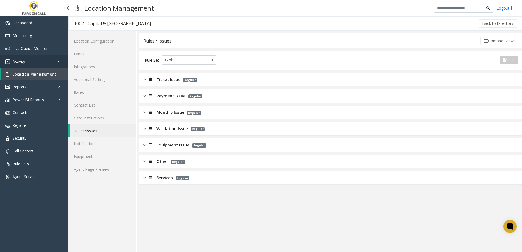
click at [28, 63] on link "Activity" at bounding box center [34, 61] width 68 height 13
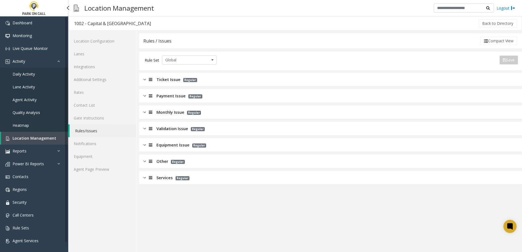
click at [26, 73] on span "Daily Activity" at bounding box center [24, 73] width 22 height 5
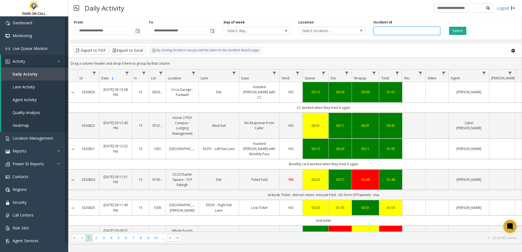
click at [382, 31] on input "number" at bounding box center [406, 31] width 67 height 8
type input "*******"
click at [459, 31] on button "Select" at bounding box center [457, 31] width 17 height 8
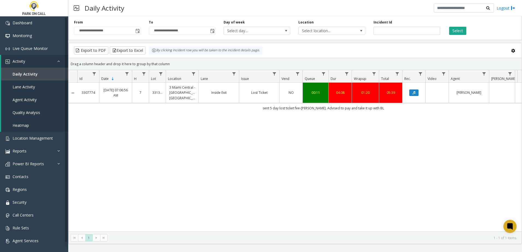
click at [363, 155] on div "3307774 Sep 22, 2025 07:06:56 AM 7 331360 3 Miami Central - Universal Parking M…" at bounding box center [294, 157] width 453 height 149
click at [347, 155] on div "3307774 Sep 22, 2025 07:06:56 AM 7 331360 3 Miami Central - Universal Parking M…" at bounding box center [294, 157] width 453 height 149
click at [413, 91] on icon "Data table" at bounding box center [413, 92] width 3 height 3
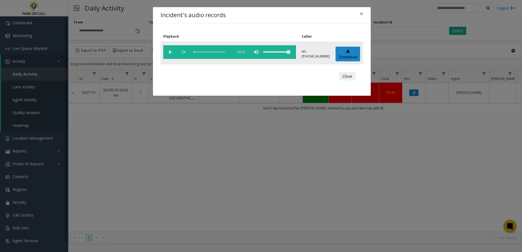
click at [169, 52] on vg-play-pause at bounding box center [170, 52] width 14 height 14
click at [199, 52] on div "scrub bar" at bounding box center [211, 52] width 37 height 14
click at [220, 52] on div "scrub bar" at bounding box center [211, 52] width 37 height 14
click at [221, 52] on div "scrub bar" at bounding box center [211, 52] width 37 height 14
click at [222, 52] on div "scrub bar" at bounding box center [211, 52] width 37 height 14
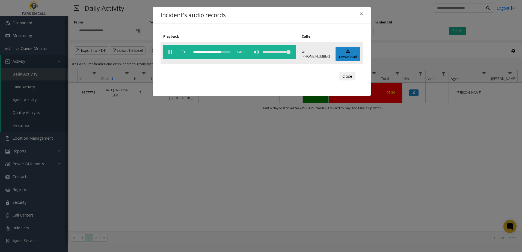
click at [223, 52] on div "scrub bar" at bounding box center [211, 52] width 37 height 14
click at [224, 52] on div "scrub bar" at bounding box center [211, 52] width 37 height 14
click at [225, 51] on div "scrub bar" at bounding box center [211, 52] width 37 height 14
click at [351, 54] on link "Download" at bounding box center [347, 54] width 25 height 15
click at [362, 11] on span "×" at bounding box center [361, 14] width 3 height 8
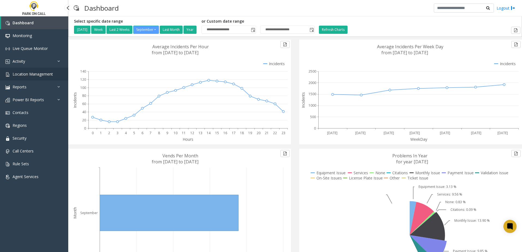
click at [39, 72] on span "Location Management" at bounding box center [33, 73] width 40 height 5
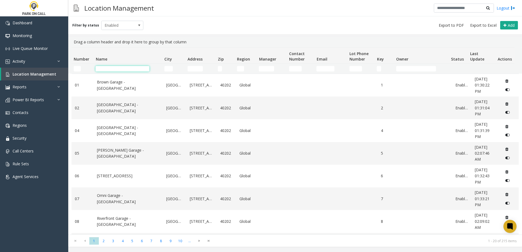
click at [109, 68] on input "Name Filter" at bounding box center [123, 68] width 54 height 5
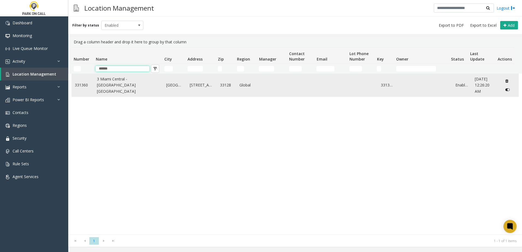
type input "******"
click at [103, 84] on link "3 Miami Central - Universal Parking Miami" at bounding box center [128, 85] width 63 height 18
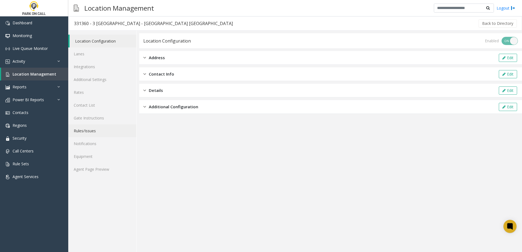
click at [98, 129] on link "Rules/Issues" at bounding box center [102, 130] width 68 height 13
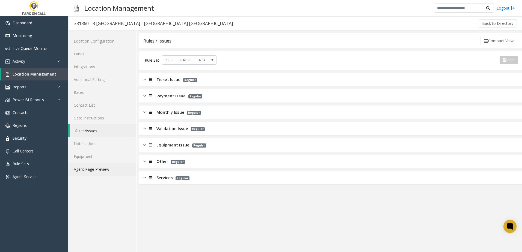
click at [106, 169] on link "Agent Page Preview" at bounding box center [102, 169] width 68 height 13
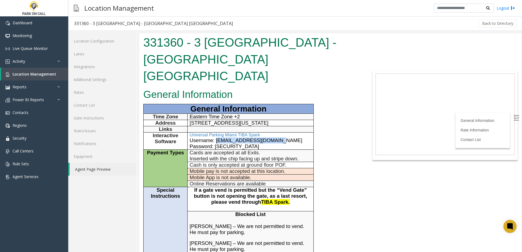
drag, startPoint x: 278, startPoint y: 123, endPoint x: 215, endPoint y: 123, distance: 62.5
click at [215, 138] on p "Username: jsimonds@parkoncall.com" at bounding box center [251, 141] width 122 height 6
copy span "jsimonds@parkoncall.com"
drag, startPoint x: 254, startPoint y: 130, endPoint x: 216, endPoint y: 132, distance: 38.2
click at [216, 144] on p "Password: CarParkJune2025!" at bounding box center [251, 147] width 122 height 6
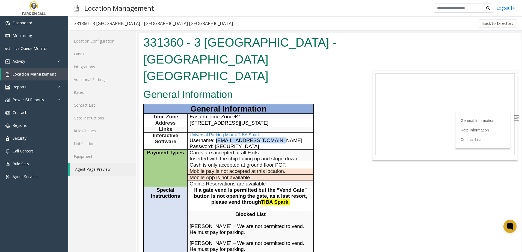
copy span "CarParkJune2025!"
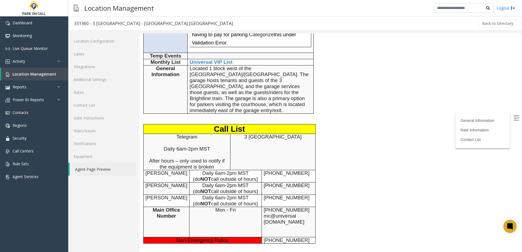
scroll to position [409, 0]
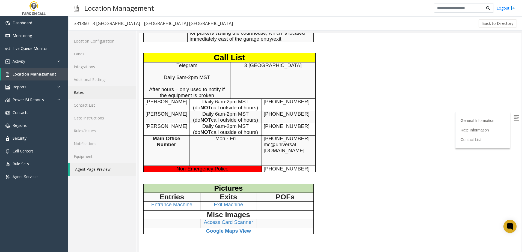
click at [89, 89] on link "Rates" at bounding box center [102, 92] width 68 height 13
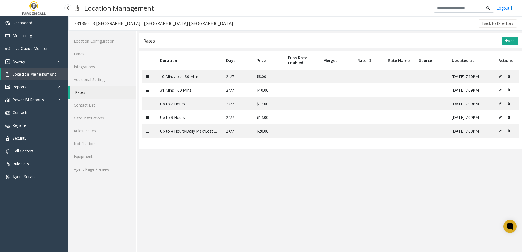
click at [33, 74] on span "Location Management" at bounding box center [35, 73] width 44 height 5
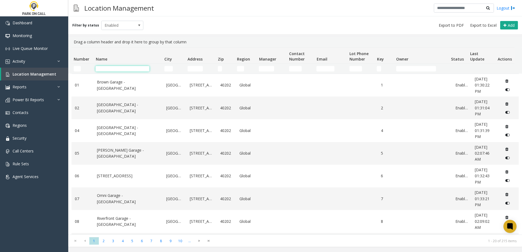
click at [120, 69] on input "Name Filter" at bounding box center [123, 68] width 54 height 5
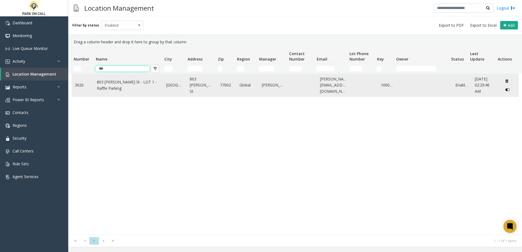
type input "***"
click at [116, 81] on link "803 Fannin St - LOT 1 - Raffle Parking" at bounding box center [128, 85] width 63 height 12
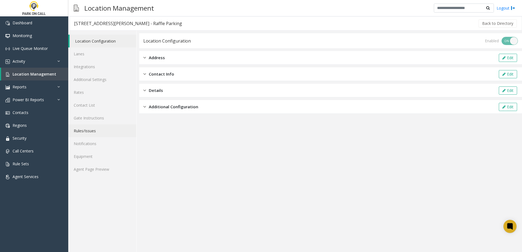
click at [96, 131] on link "Rules/Issues" at bounding box center [102, 130] width 68 height 13
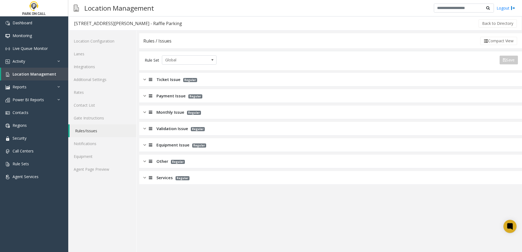
click at [161, 177] on span "Services" at bounding box center [164, 178] width 16 height 6
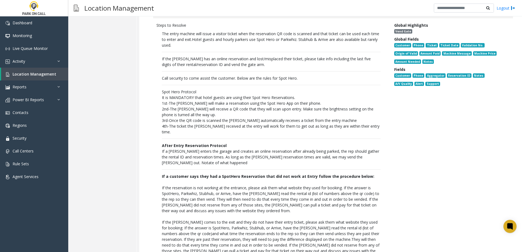
scroll to position [846, 0]
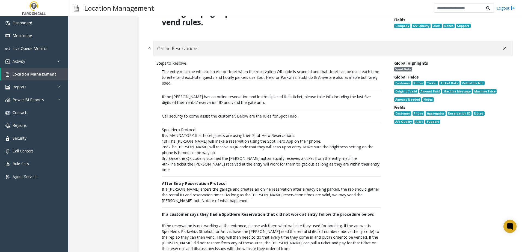
click at [222, 66] on p "The entry machine will issue a visitor ticket when the reservation QR code is s…" at bounding box center [270, 215] width 229 height 298
click at [218, 69] on p "The entry machine will issue a visitor ticket when the reservation QR code is s…" at bounding box center [271, 77] width 219 height 17
drag, startPoint x: 218, startPoint y: 48, endPoint x: 180, endPoint y: 53, distance: 38.5
click at [180, 69] on p "The entry machine will issue a visitor ticket when the reservation QR code is s…" at bounding box center [271, 77] width 219 height 17
click at [241, 113] on p "Call security to come assist the customer. Below are the rules for Spot Hero." at bounding box center [271, 116] width 219 height 6
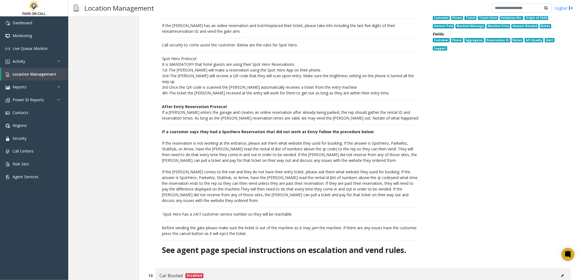
scroll to position [852, 0]
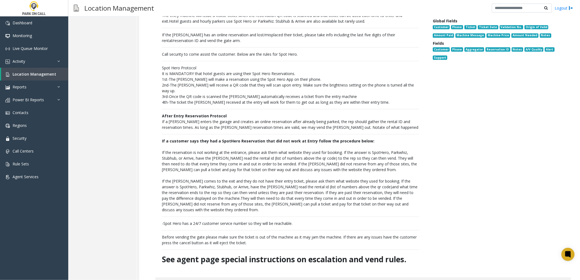
click at [441, 177] on div "Global Highlights Vend Gate Global Fields Customer Phone Ticket Ticket Date Val…" at bounding box center [497, 136] width 138 height 264
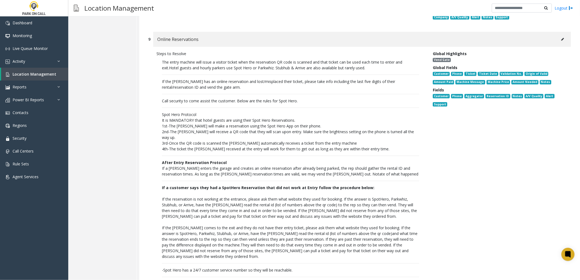
scroll to position [802, 0]
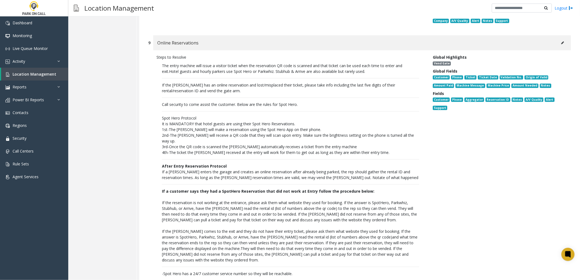
click at [162, 64] on p "The entry machine will issue a visitor ticket when the reservation QR code is s…" at bounding box center [290, 189] width 268 height 258
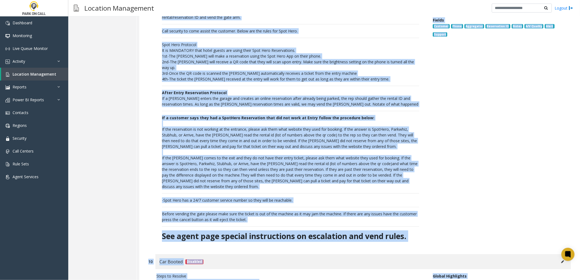
scroll to position [935, 0]
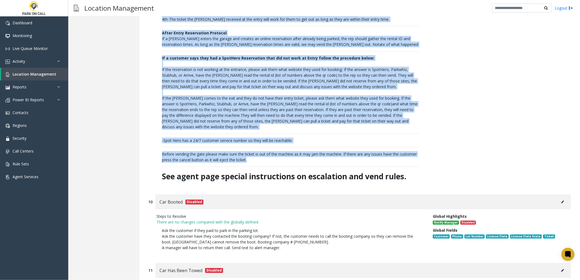
drag, startPoint x: 162, startPoint y: 51, endPoint x: 253, endPoint y: 140, distance: 127.9
click at [253, 140] on p "The entry machine will issue a visitor ticket when the reservation QR code is s…" at bounding box center [290, 56] width 268 height 258
drag, startPoint x: 253, startPoint y: 140, endPoint x: 227, endPoint y: 140, distance: 25.9
copy p "The entry machine will issue a visitor ticket when the reservation QR code is s…"
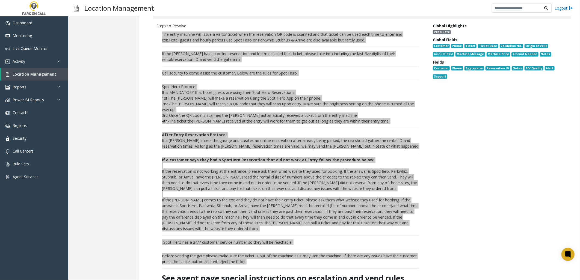
scroll to position [814, 0]
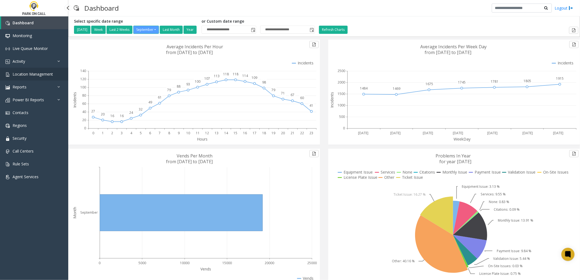
click at [37, 74] on span "Location Management" at bounding box center [33, 73] width 40 height 5
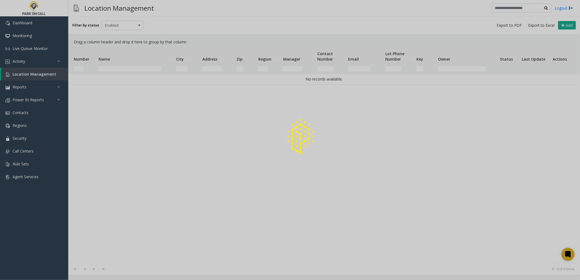
click at [111, 65] on div at bounding box center [290, 140] width 580 height 280
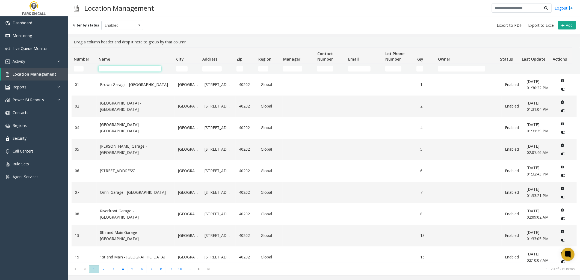
click at [114, 68] on input "Name Filter" at bounding box center [130, 68] width 62 height 5
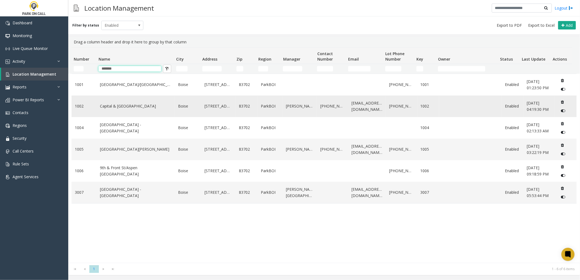
type input "*******"
click at [121, 114] on td "Capital & [GEOGRAPHIC_DATA]" at bounding box center [136, 107] width 78 height 22
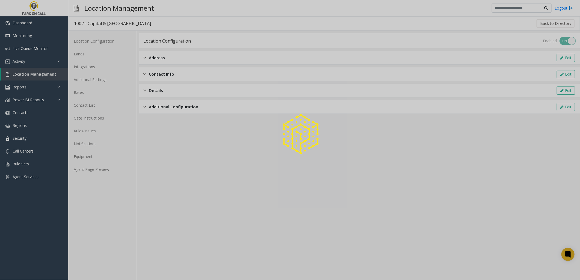
click at [91, 129] on div at bounding box center [290, 140] width 580 height 280
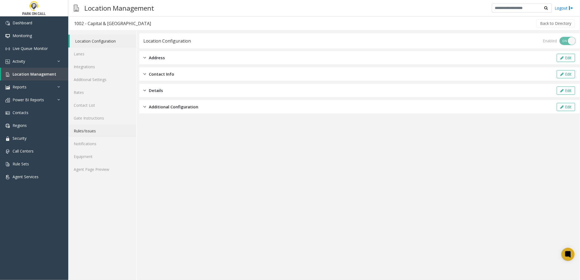
click at [91, 130] on link "Rules/Issues" at bounding box center [102, 130] width 68 height 13
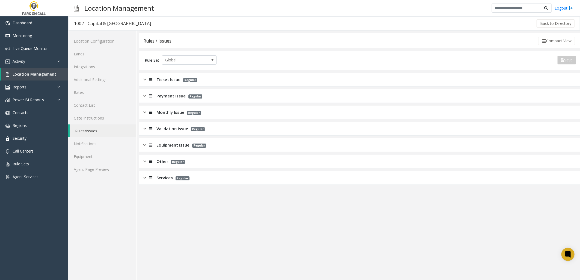
click at [168, 81] on span "Ticket Issue" at bounding box center [168, 79] width 24 height 6
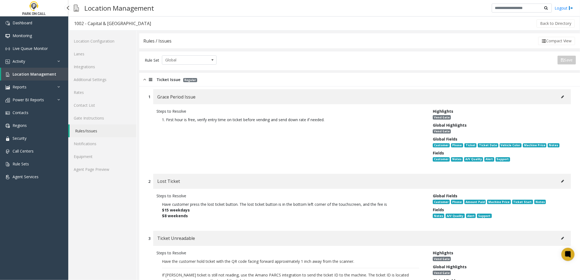
click at [23, 71] on span "Location Management" at bounding box center [35, 73] width 44 height 5
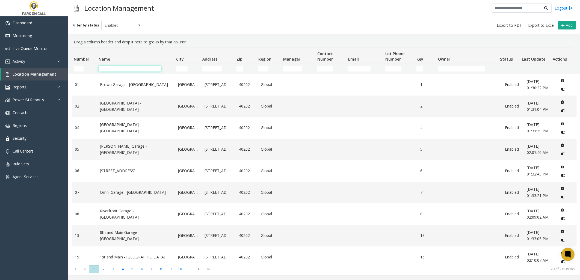
click at [115, 69] on input "Name Filter" at bounding box center [130, 68] width 62 height 5
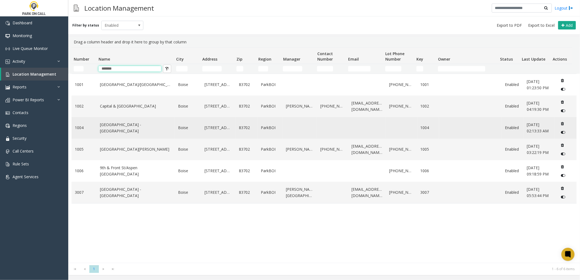
type input "*******"
click at [133, 127] on link "[GEOGRAPHIC_DATA] - [GEOGRAPHIC_DATA]" at bounding box center [135, 128] width 71 height 12
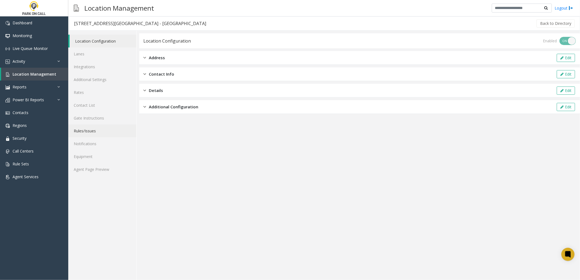
click at [102, 130] on link "Rules/Issues" at bounding box center [102, 130] width 68 height 13
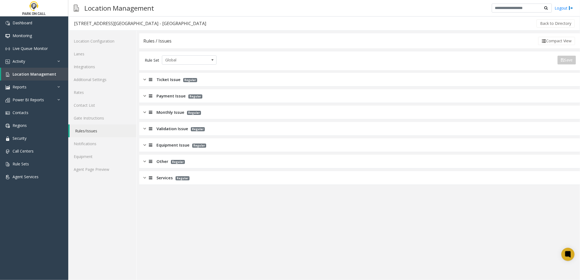
click at [178, 74] on div "Ticket Issue Regular" at bounding box center [359, 80] width 440 height 14
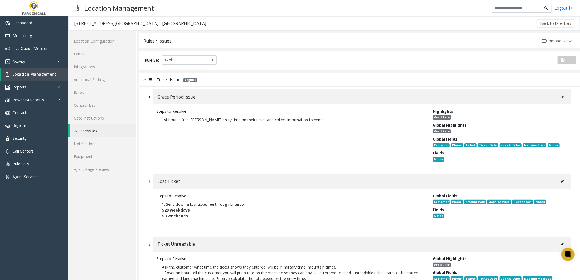
click at [169, 78] on span "Ticket Issue" at bounding box center [168, 79] width 24 height 6
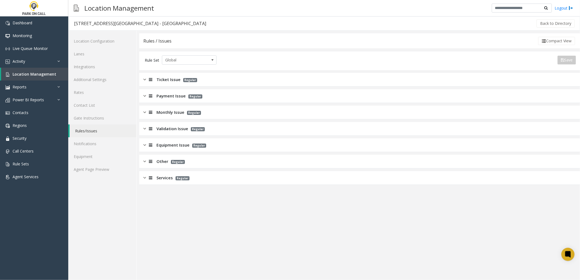
click at [174, 94] on span "Payment Issue" at bounding box center [170, 96] width 29 height 6
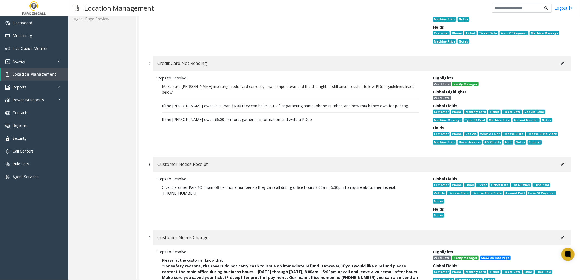
scroll to position [121, 0]
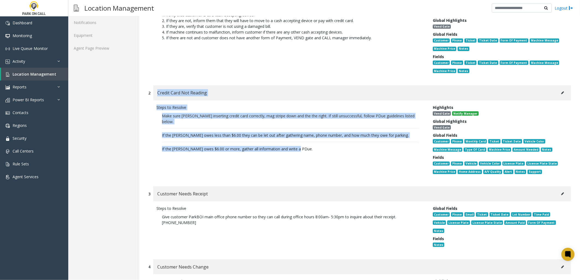
drag, startPoint x: 302, startPoint y: 145, endPoint x: 157, endPoint y: 90, distance: 155.1
click at [157, 90] on div "2 Credit Card Not Reading Steps to Resolve Make sure [PERSON_NAME] inserting cr…" at bounding box center [359, 133] width 431 height 96
copy div "Credit Card Not Reading Steps to Resolve Make sure [PERSON_NAME] inserting cred…"
click at [36, 73] on span "Location Management" at bounding box center [35, 73] width 44 height 5
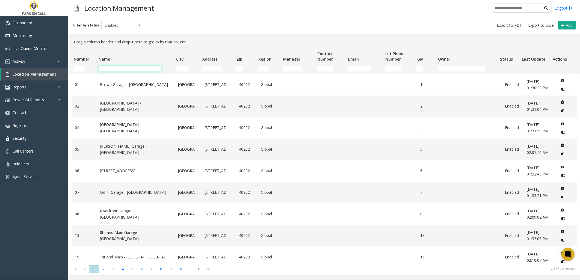
click at [122, 66] on input "Name Filter" at bounding box center [130, 68] width 62 height 5
type input "*"
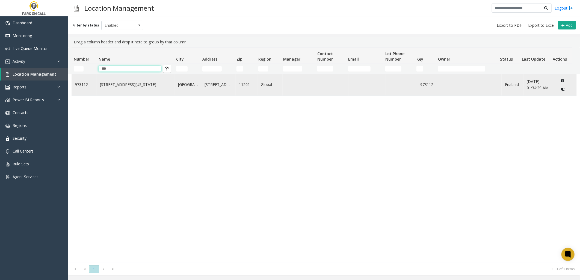
type input "***"
click at [124, 80] on td "[STREET_ADDRESS][US_STATE]" at bounding box center [136, 85] width 78 height 22
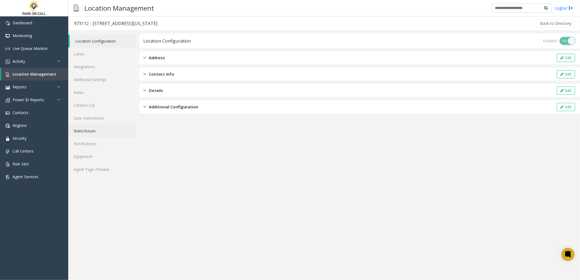
click at [93, 131] on link "Rules/Issues" at bounding box center [102, 130] width 68 height 13
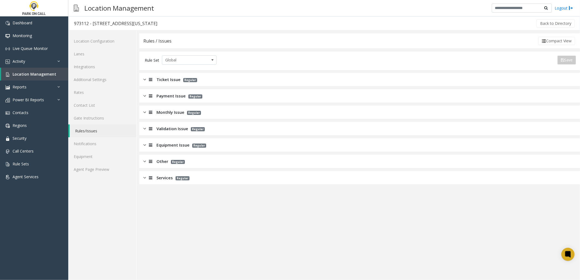
click at [172, 97] on span "Payment Issue" at bounding box center [170, 96] width 29 height 6
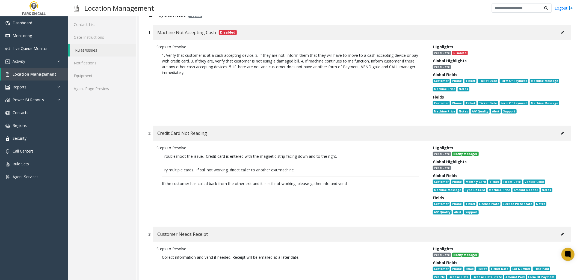
scroll to position [91, 0]
